Goal: Transaction & Acquisition: Purchase product/service

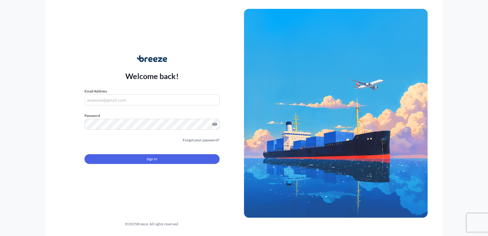
click at [137, 98] on input "Email Address" at bounding box center [151, 99] width 135 height 11
type input "[EMAIL_ADDRESS][DOMAIN_NAME]"
click at [143, 154] on button "Sign In" at bounding box center [151, 159] width 135 height 10
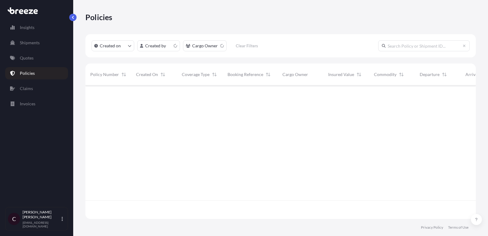
scroll to position [137, 390]
click at [41, 61] on link "Quotes" at bounding box center [36, 58] width 63 height 12
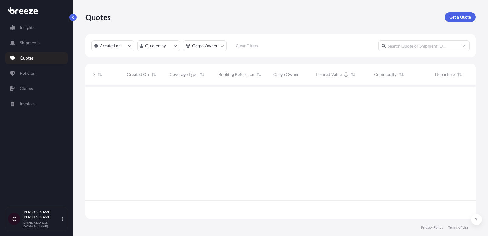
scroll to position [137, 390]
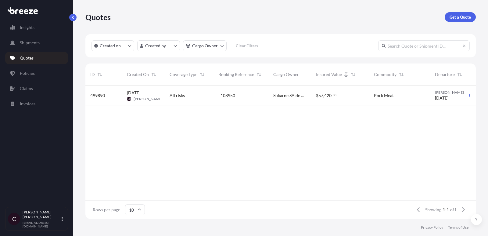
click at [217, 91] on div "L108950" at bounding box center [240, 95] width 55 height 20
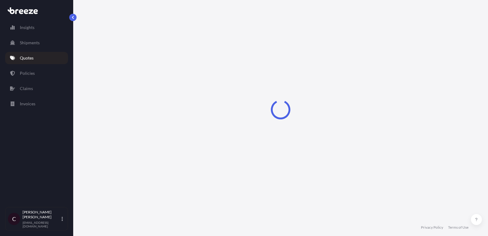
select select "Road"
select select "2"
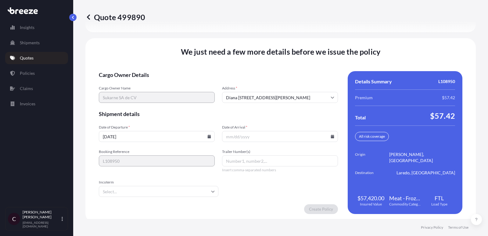
scroll to position [940, 0]
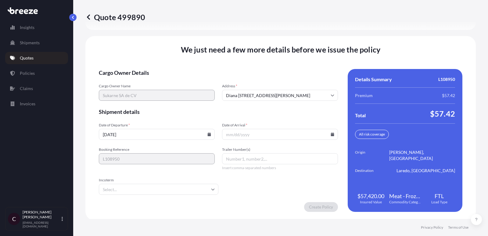
click at [328, 129] on input "Date of Arrival *" at bounding box center [280, 134] width 116 height 11
click at [335, 134] on input "Date of Arrival *" at bounding box center [280, 134] width 116 height 11
click at [333, 134] on icon at bounding box center [332, 134] width 3 height 4
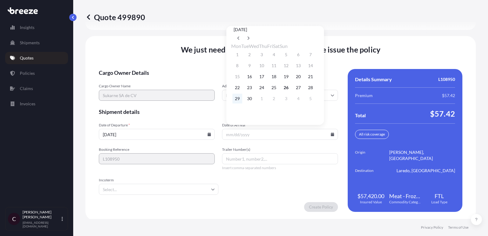
click at [238, 100] on button "29" at bounding box center [237, 99] width 10 height 10
type input "[DATE]"
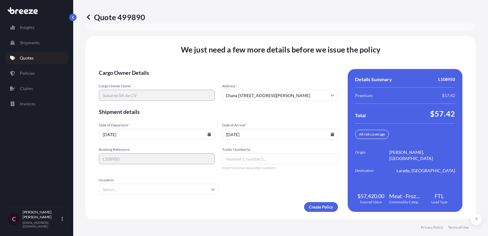
click at [242, 160] on input "Trailer Number(s)" at bounding box center [280, 158] width 116 height 11
paste input "K190"
type input "K190"
click at [144, 188] on input "Incoterm" at bounding box center [158, 189] width 119 height 11
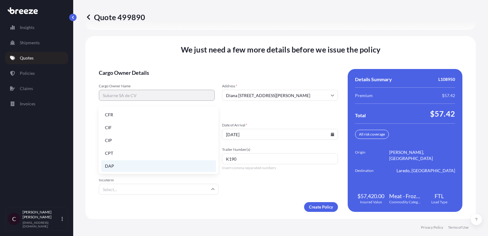
click at [156, 166] on li "DAP" at bounding box center [158, 166] width 115 height 12
